Goal: Information Seeking & Learning: Find specific fact

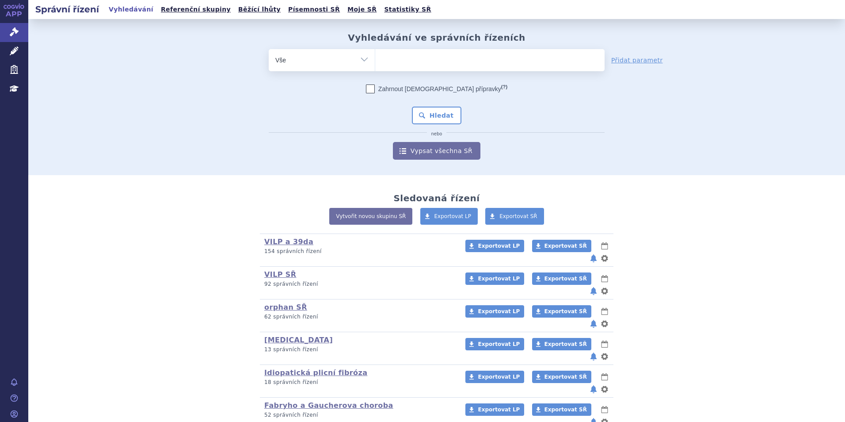
click at [422, 68] on ul at bounding box center [489, 58] width 229 height 19
click at [375, 68] on select at bounding box center [375, 60] width 0 height 22
type input "su"
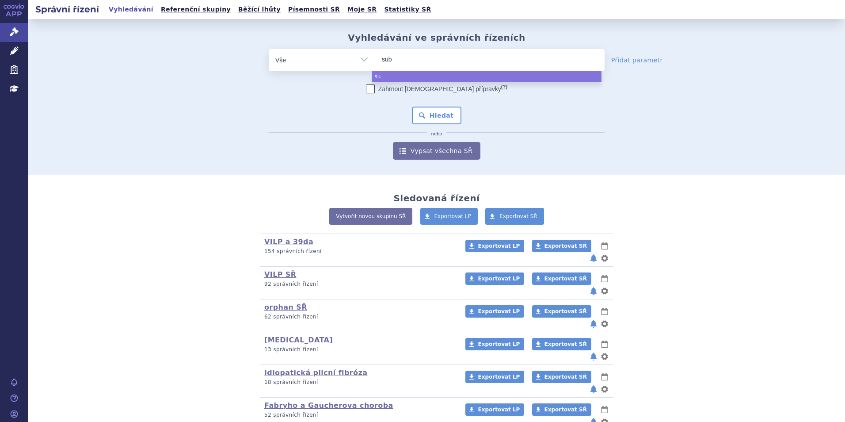
type input "subo"
type input "suboxo"
type input "[MEDICAL_DATA]"
select select "suboxone"
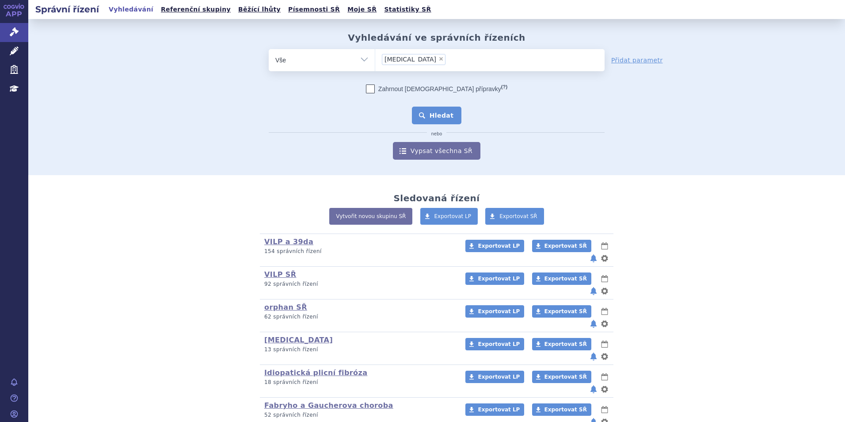
click at [426, 121] on button "Hledat" at bounding box center [437, 116] width 50 height 18
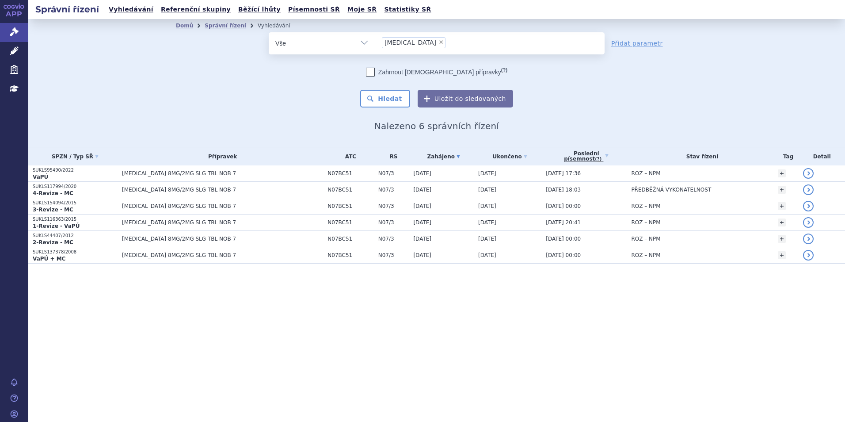
click at [84, 177] on p "VaPÚ" at bounding box center [75, 176] width 85 height 7
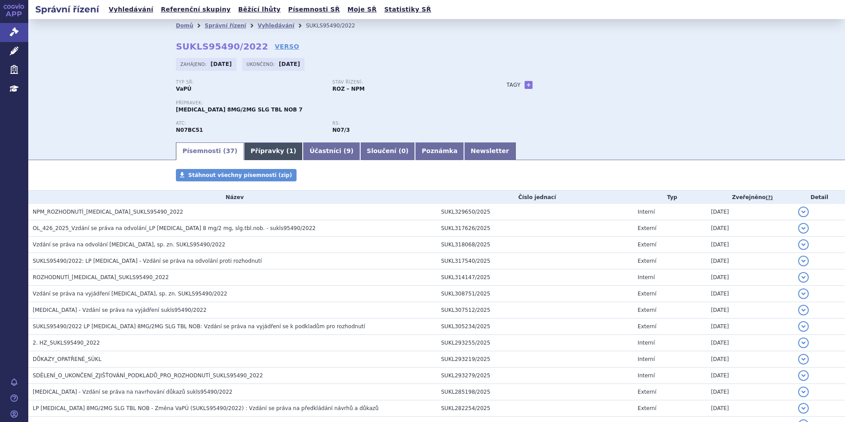
click at [263, 149] on link "Přípravky ( 1 )" at bounding box center [273, 151] width 59 height 18
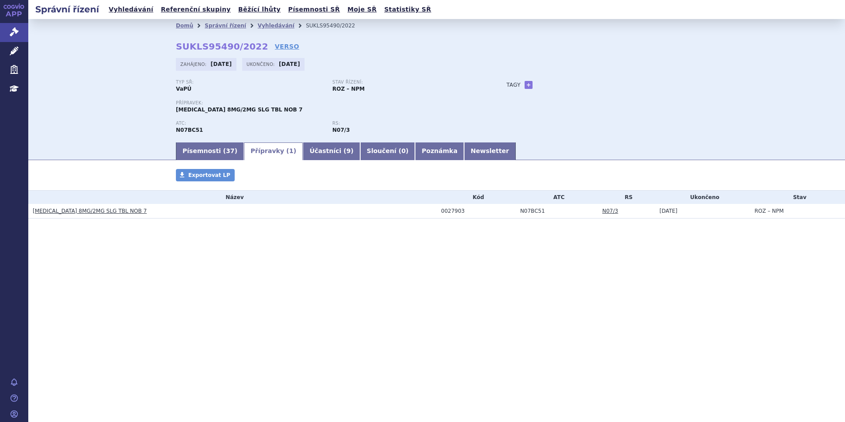
click at [106, 211] on link "[MEDICAL_DATA] 8MG/2MG SLG TBL NOB 7" at bounding box center [90, 211] width 114 height 6
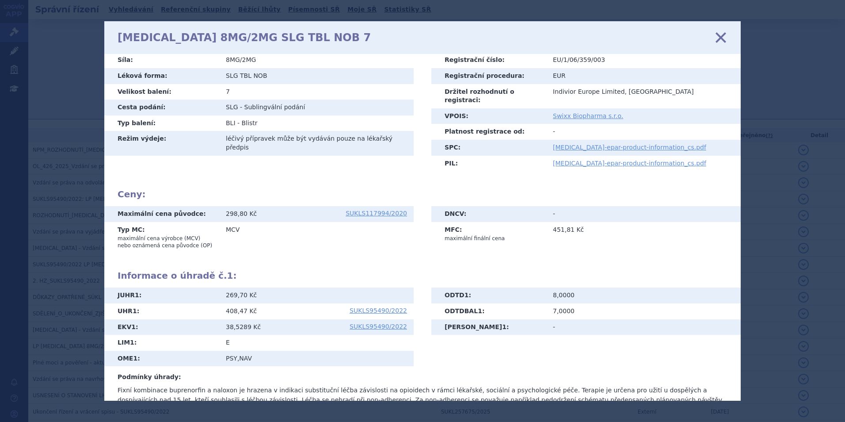
scroll to position [70, 0]
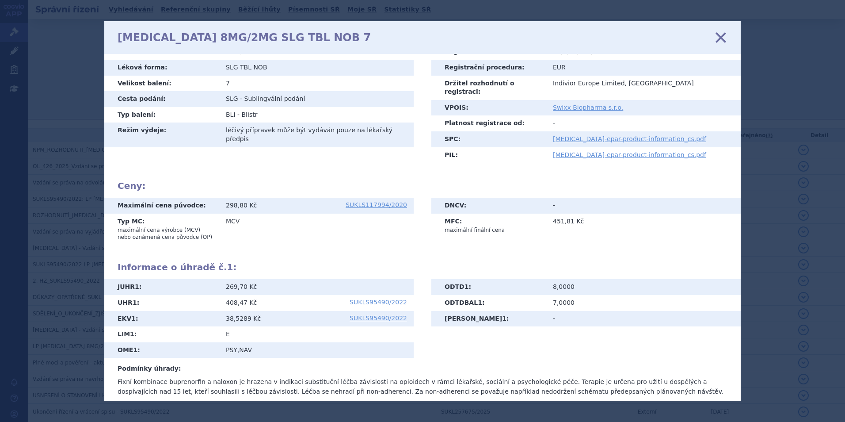
click at [719, 40] on icon at bounding box center [721, 37] width 19 height 19
